Goal: Information Seeking & Learning: Learn about a topic

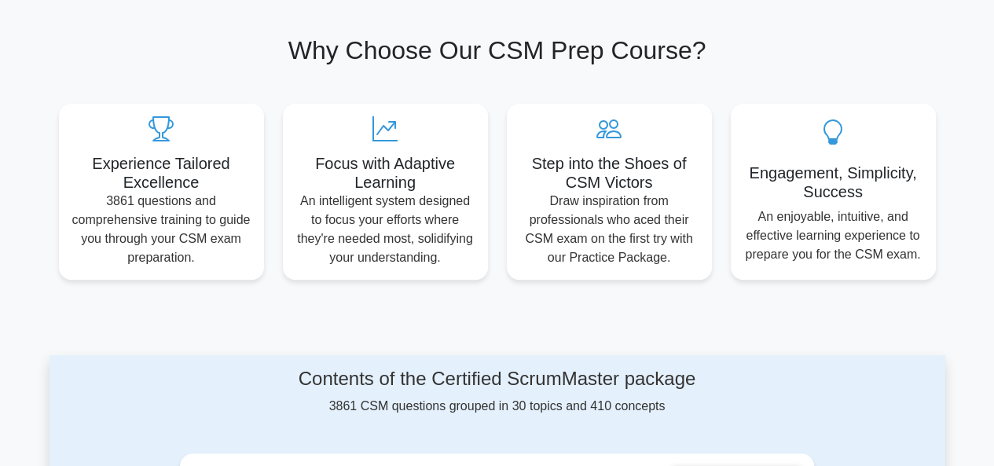
scroll to position [498, 0]
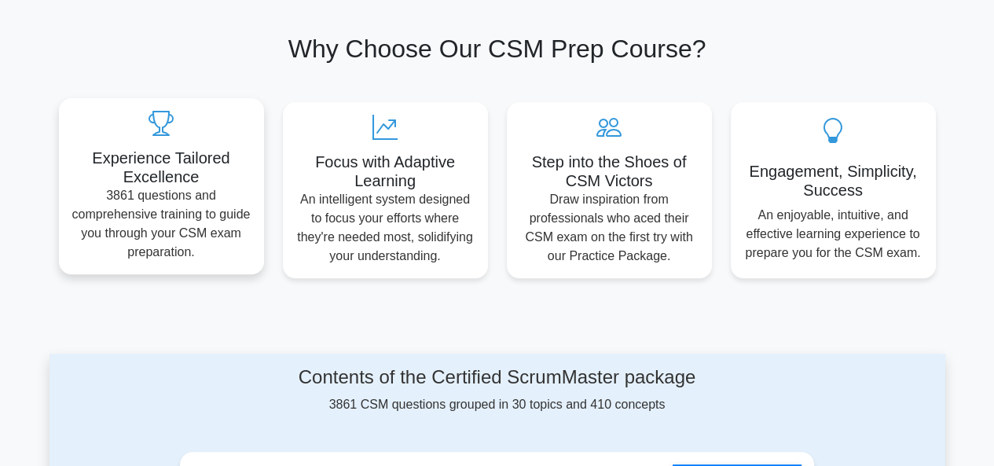
click at [152, 210] on p "3861 questions and comprehensive training to guide you through your CSM exam pr…" at bounding box center [162, 223] width 180 height 75
click at [152, 127] on icon at bounding box center [162, 123] width 180 height 25
click at [166, 207] on p "3861 questions and comprehensive training to guide you through your CSM exam pr…" at bounding box center [162, 223] width 180 height 75
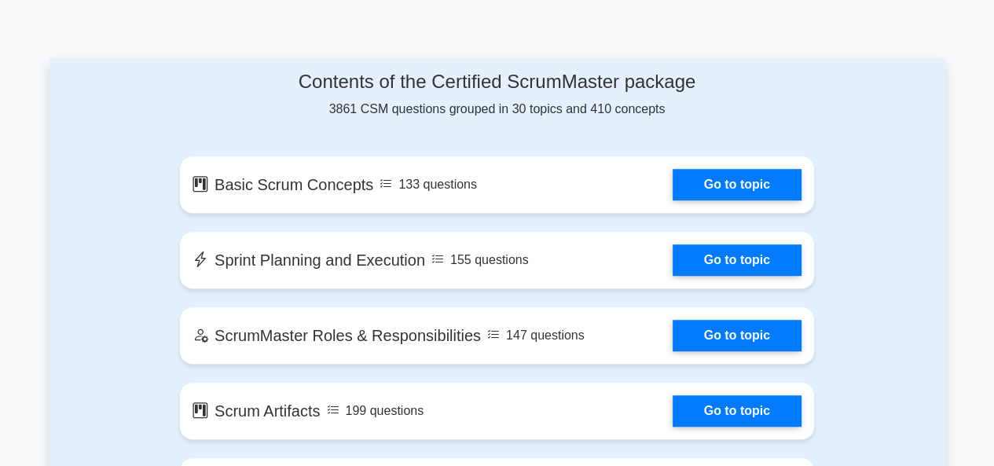
scroll to position [797, 0]
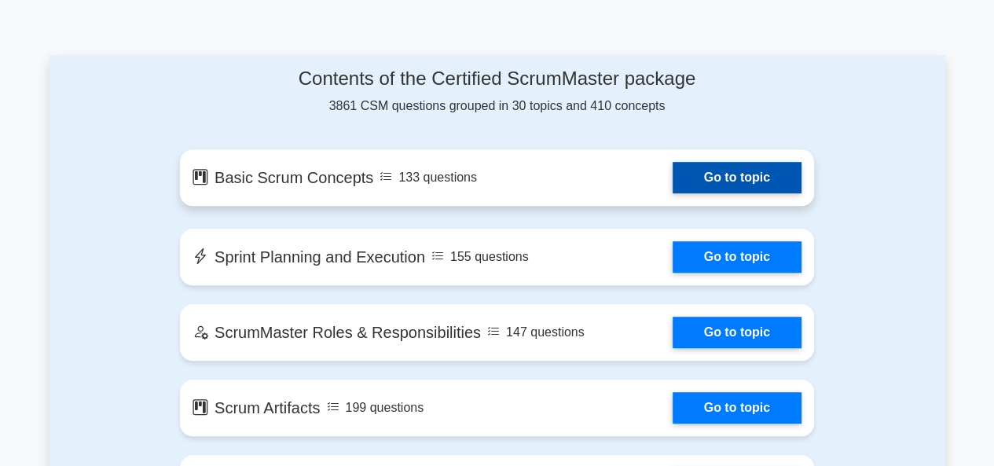
click at [673, 178] on link "Go to topic" at bounding box center [737, 177] width 129 height 31
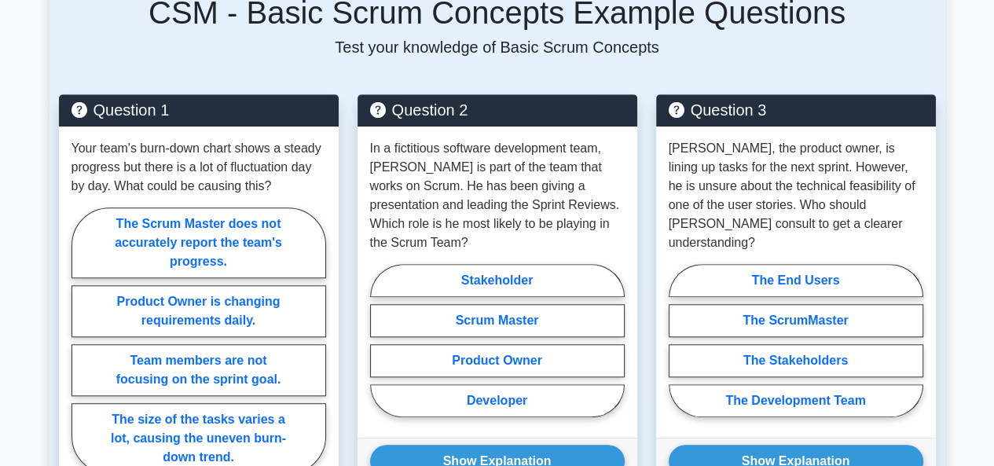
scroll to position [1074, 0]
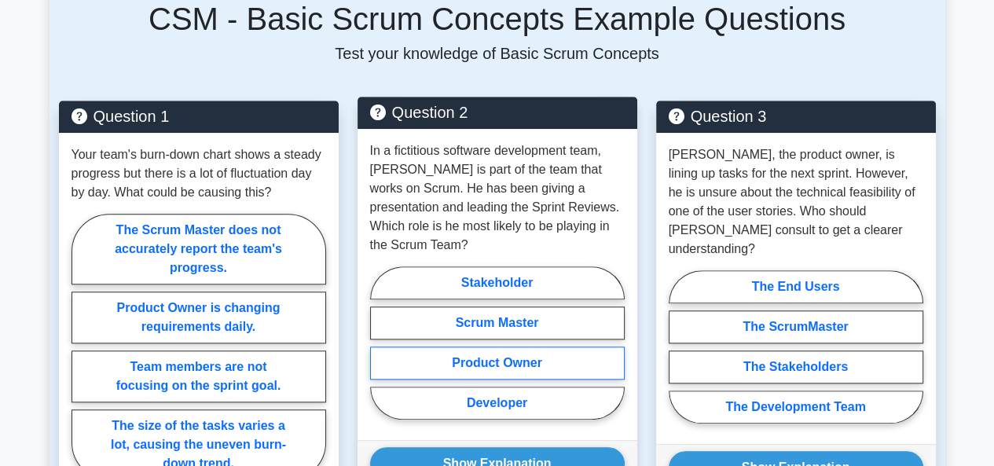
click at [490, 360] on label "Product Owner" at bounding box center [497, 363] width 255 height 33
click at [380, 353] on input "Product Owner" at bounding box center [375, 348] width 10 height 10
radio input "true"
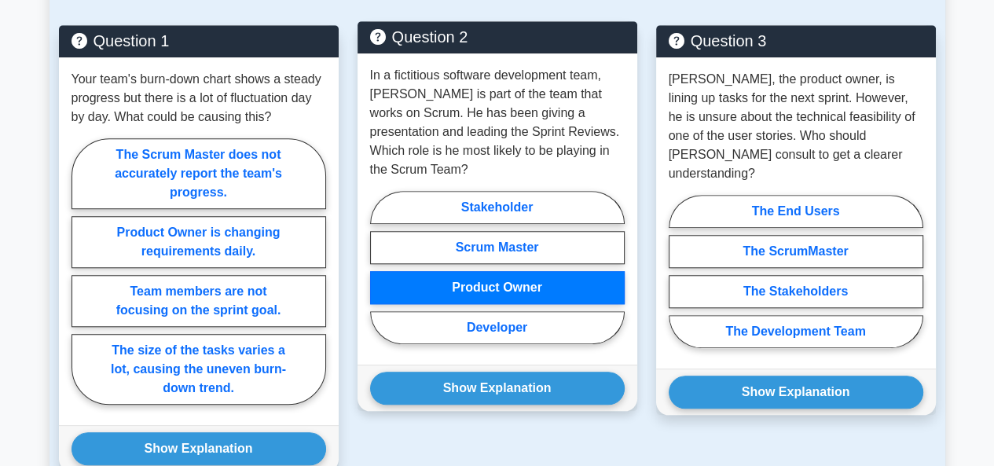
scroll to position [1152, 0]
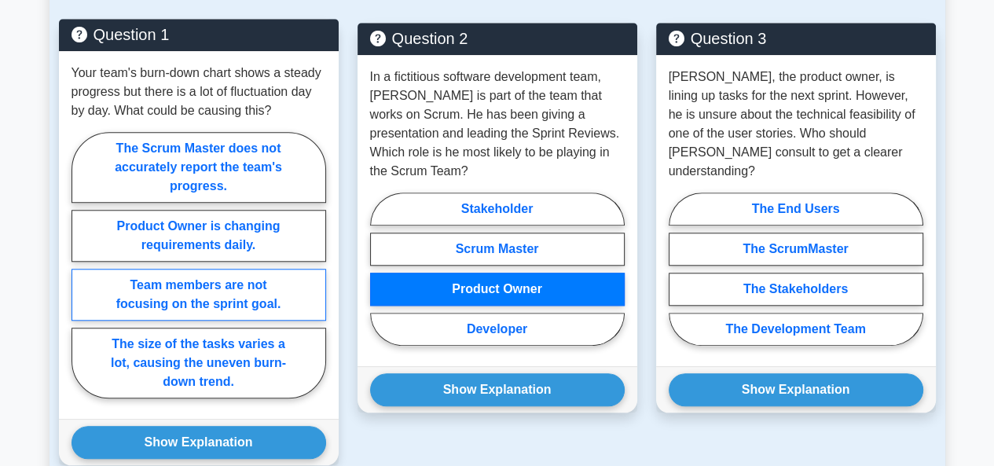
click at [277, 302] on label "Team members are not focusing on the sprint goal." at bounding box center [199, 295] width 255 height 52
click at [82, 275] on input "Team members are not focusing on the sprint goal." at bounding box center [77, 270] width 10 height 10
radio input "true"
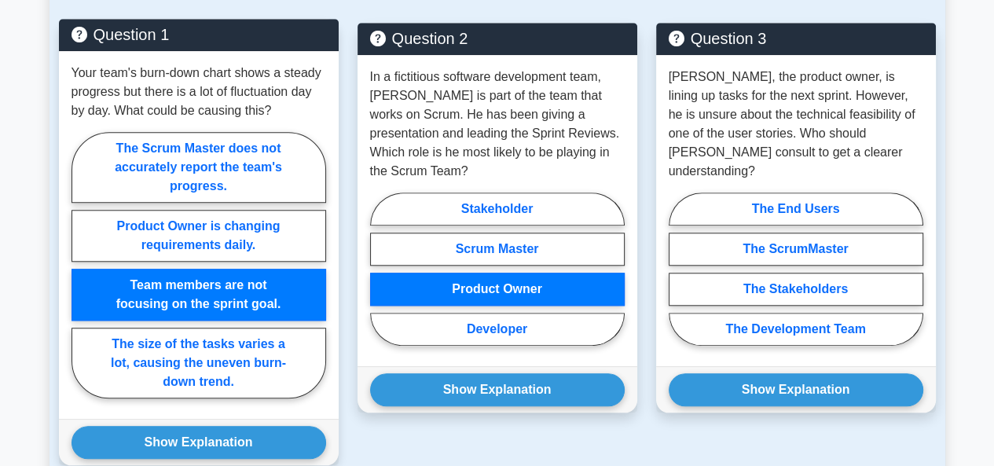
click at [278, 299] on label "Team members are not focusing on the sprint goal." at bounding box center [199, 295] width 255 height 52
click at [82, 275] on input "Team members are not focusing on the sprint goal." at bounding box center [77, 270] width 10 height 10
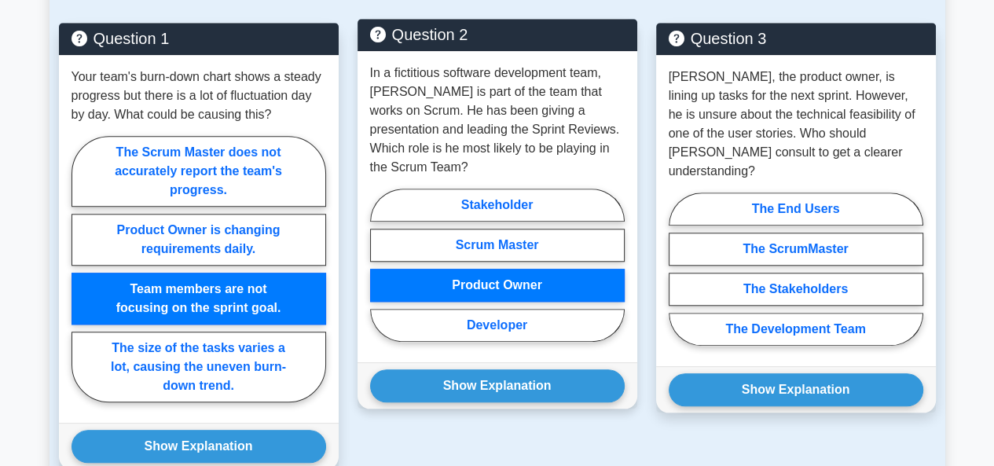
click at [444, 277] on label "Product Owner" at bounding box center [497, 285] width 255 height 33
click at [380, 275] on input "Product Owner" at bounding box center [375, 270] width 10 height 10
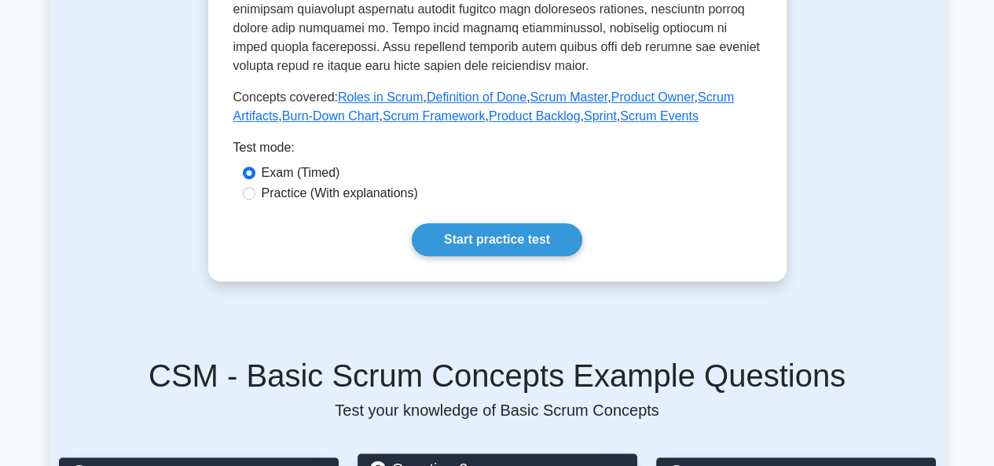
scroll to position [696, 0]
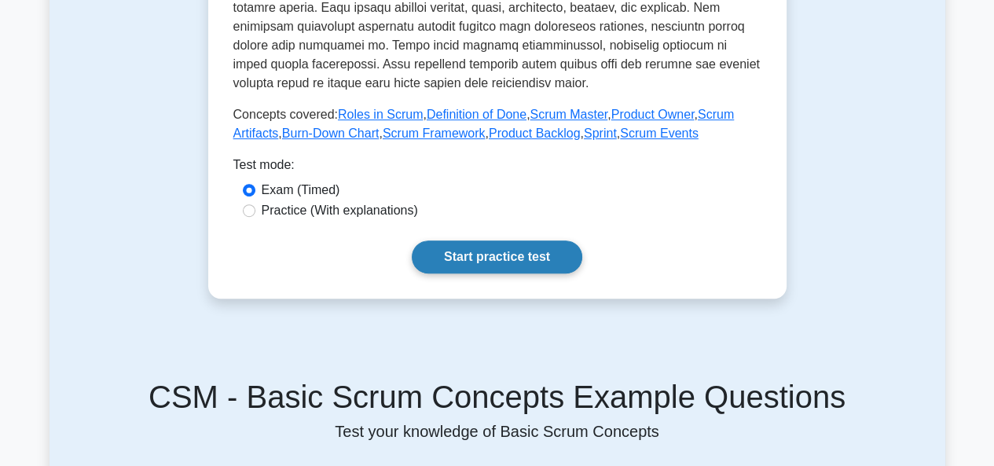
click at [498, 265] on link "Start practice test" at bounding box center [497, 257] width 171 height 33
